Goal: Transaction & Acquisition: Download file/media

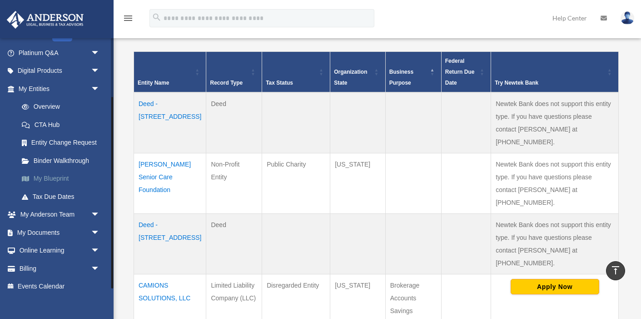
scroll to position [78, 0]
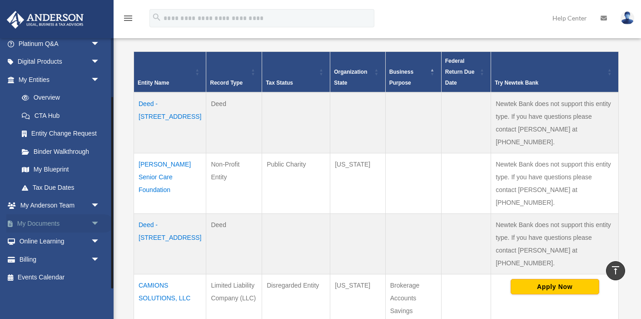
click at [94, 220] on span "arrow_drop_down" at bounding box center [100, 223] width 18 height 19
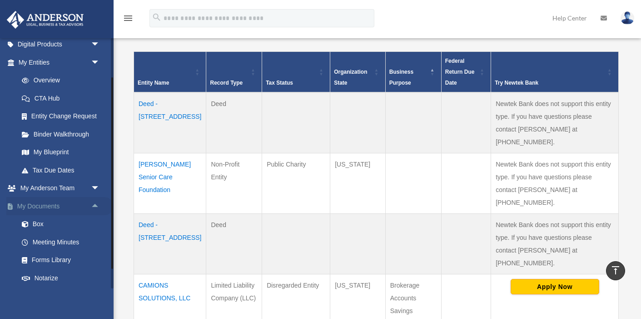
scroll to position [104, 0]
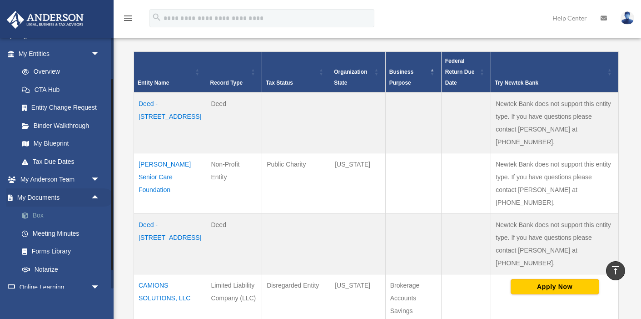
click at [39, 216] on link "Box" at bounding box center [63, 215] width 101 height 18
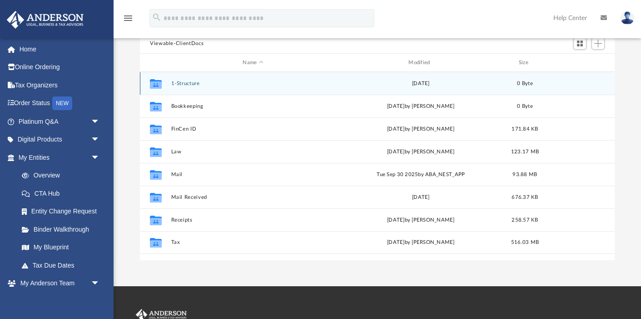
scroll to position [78, 0]
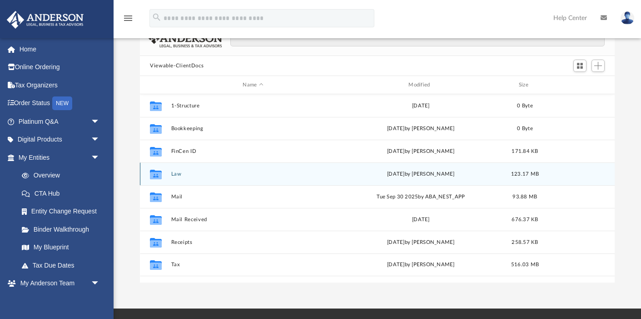
click at [170, 175] on div "Collaborated Folder Law [DATE] by [PERSON_NAME] 123.17 MB" at bounding box center [377, 173] width 475 height 23
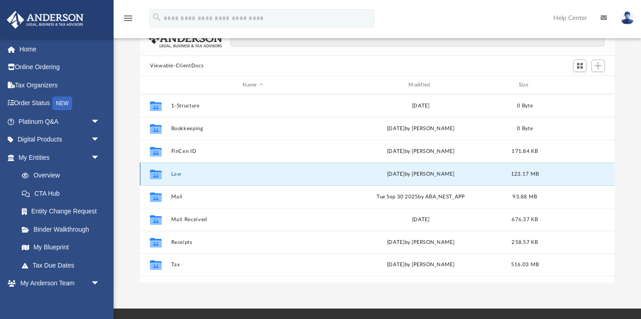
click at [175, 175] on button "Law" at bounding box center [253, 174] width 164 height 6
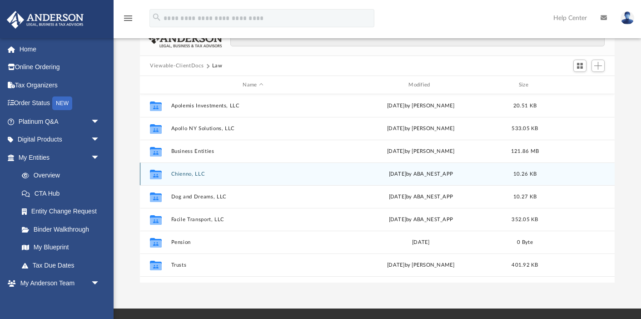
click at [186, 174] on button "Chienno, LLC" at bounding box center [253, 174] width 164 height 6
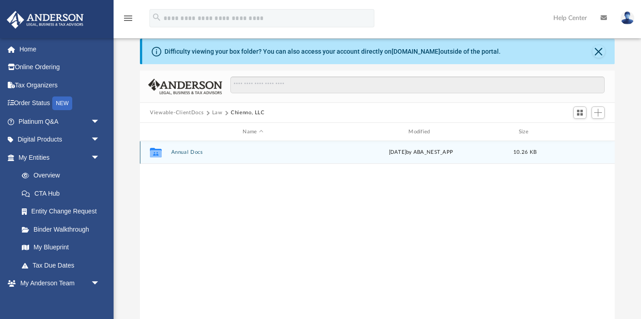
scroll to position [35, 0]
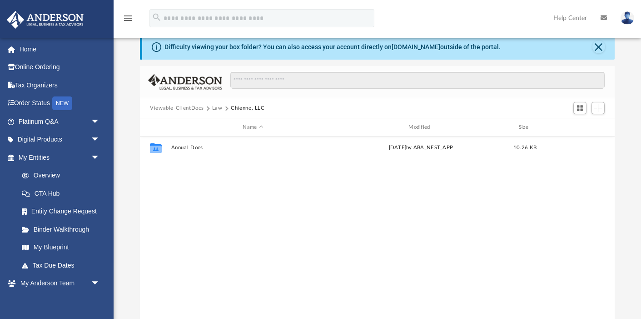
click at [220, 110] on button "Law" at bounding box center [217, 108] width 10 height 8
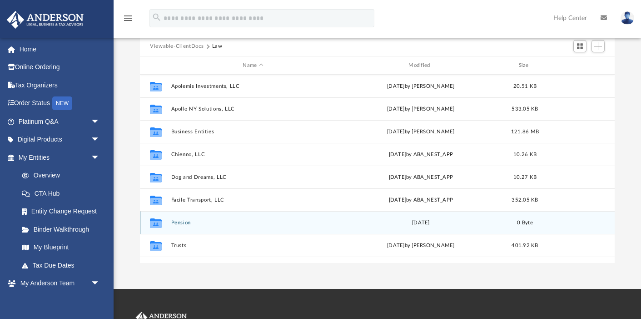
scroll to position [95, 0]
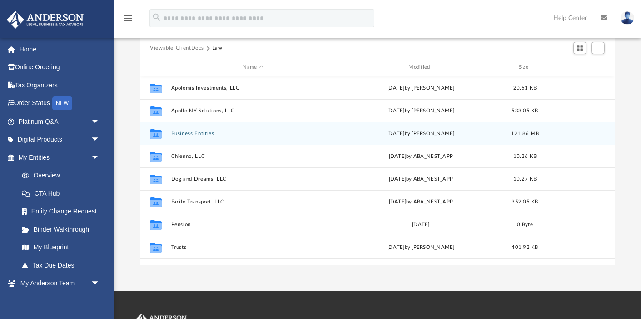
click at [199, 133] on button "Business Entities" at bounding box center [253, 133] width 164 height 6
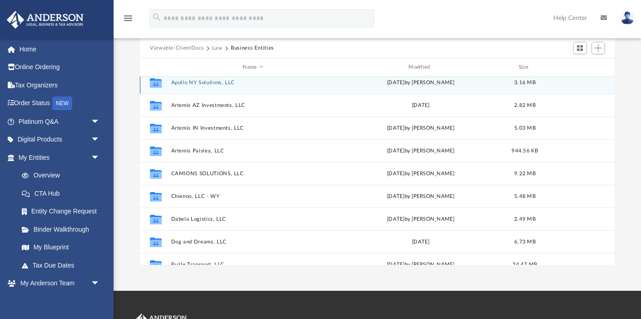
scroll to position [97, 0]
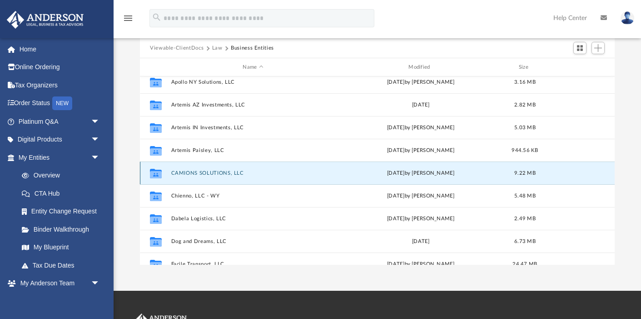
click at [199, 173] on button "CAMIONS SOLUTIONS, LLC" at bounding box center [253, 173] width 164 height 6
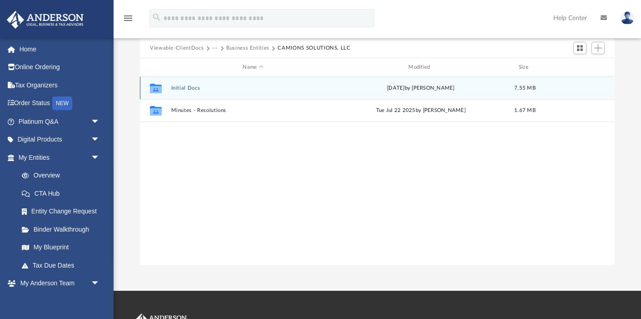
click at [188, 85] on button "Initial Docs" at bounding box center [253, 88] width 164 height 6
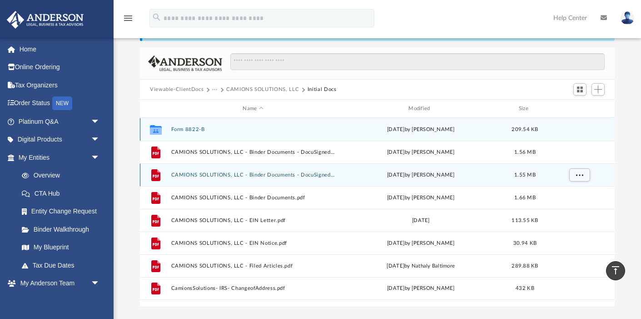
scroll to position [56, 0]
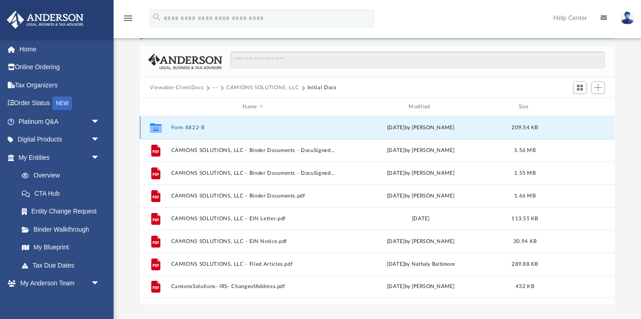
click at [188, 130] on button "Form 8822-B" at bounding box center [253, 128] width 164 height 6
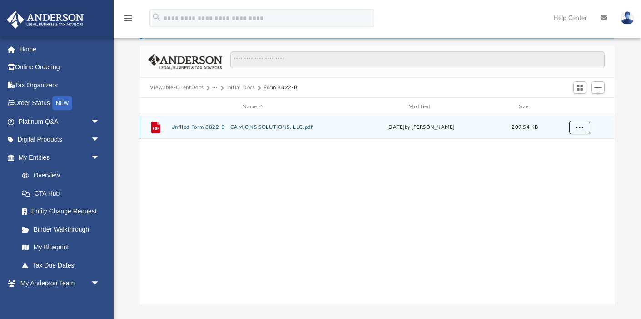
click at [580, 125] on span "More options" at bounding box center [579, 127] width 7 height 5
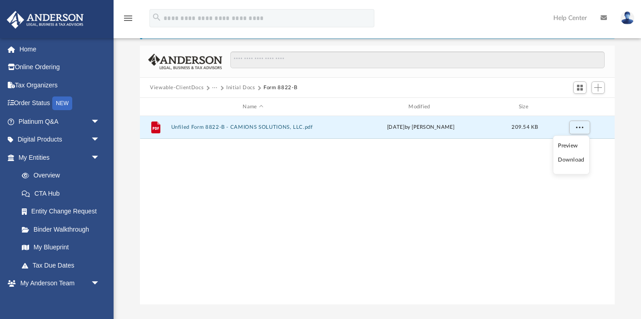
click at [572, 153] on ul "Preview Download" at bounding box center [571, 154] width 37 height 39
click at [573, 159] on li "Download" at bounding box center [571, 160] width 26 height 10
click at [580, 126] on span "More options" at bounding box center [579, 127] width 7 height 5
click at [196, 89] on button "Viewable-ClientDocs" at bounding box center [177, 88] width 54 height 8
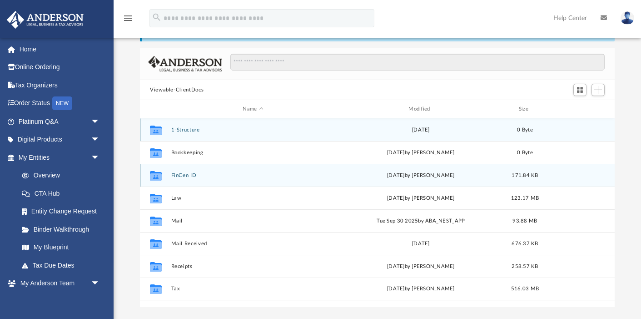
scroll to position [53, 0]
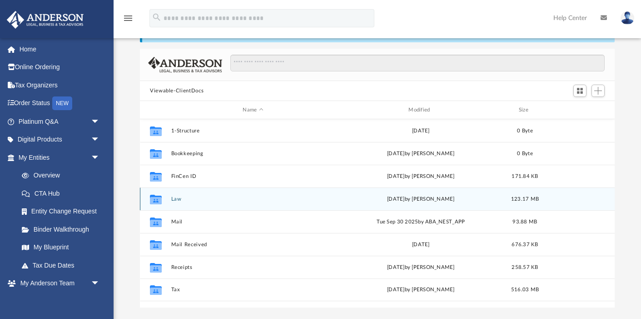
click at [176, 200] on button "Law" at bounding box center [253, 199] width 164 height 6
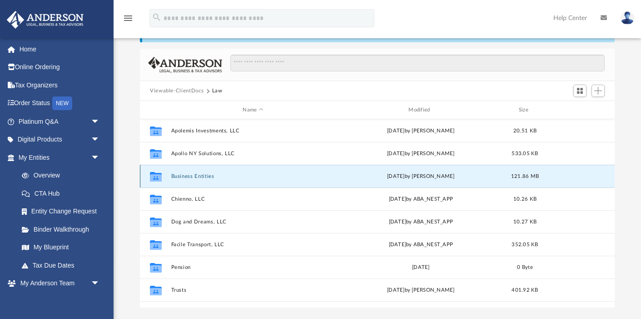
click at [189, 176] on button "Business Entities" at bounding box center [253, 176] width 164 height 6
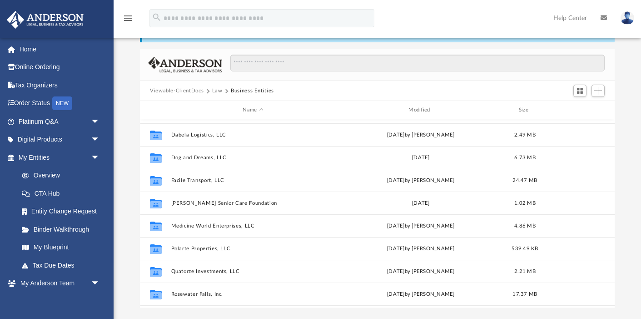
scroll to position [225, 0]
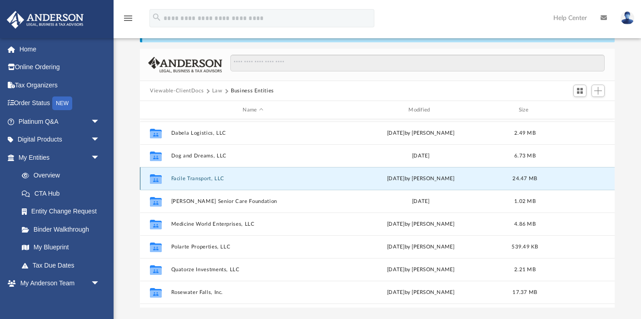
click at [203, 175] on button "Facile Transport, LLC" at bounding box center [253, 178] width 164 height 6
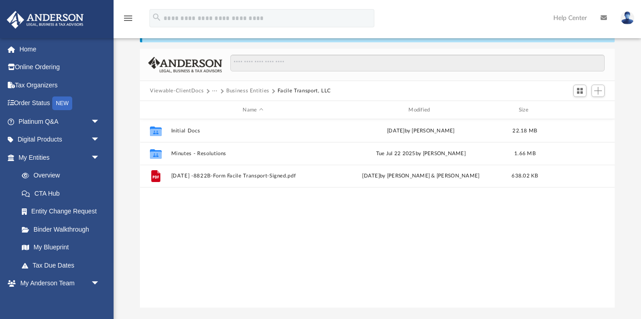
scroll to position [0, 0]
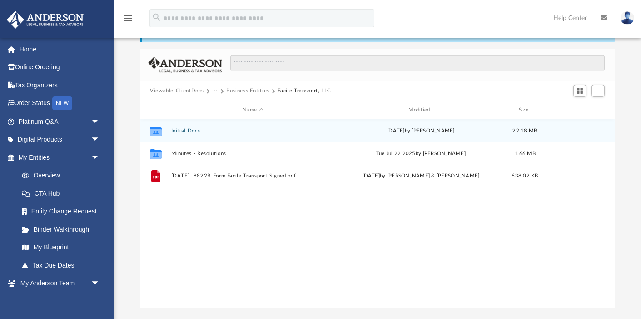
click at [191, 128] on button "Initial Docs" at bounding box center [253, 131] width 164 height 6
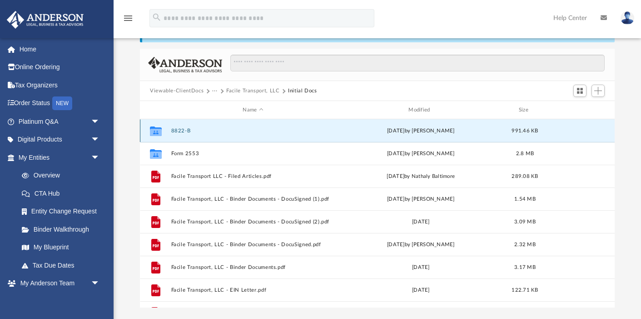
click at [193, 129] on button "8822-B" at bounding box center [253, 131] width 164 height 6
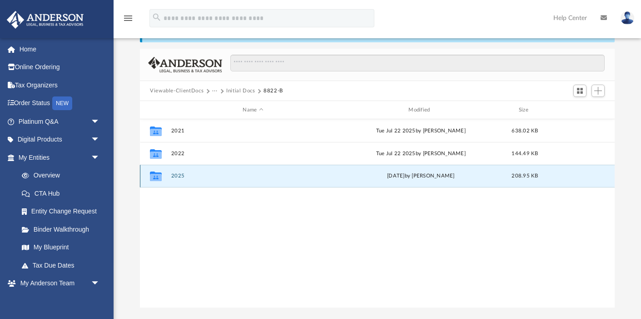
click at [230, 176] on button "2025" at bounding box center [253, 176] width 164 height 6
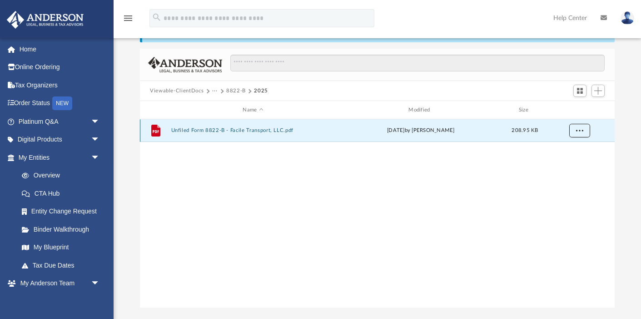
click at [578, 131] on span "More options" at bounding box center [579, 130] width 7 height 5
click at [578, 162] on li "Download" at bounding box center [571, 163] width 26 height 10
